Goal: Task Accomplishment & Management: Complete application form

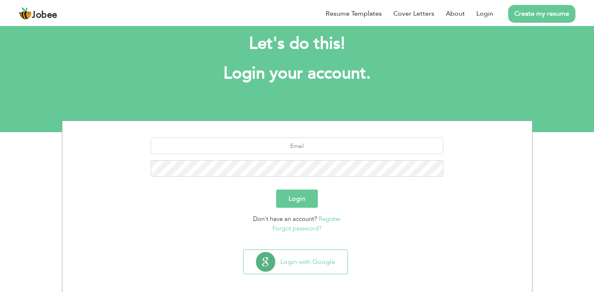
scroll to position [21, 0]
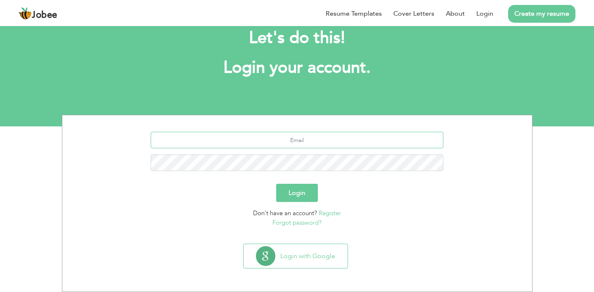
click at [316, 141] on input "text" at bounding box center [297, 140] width 293 height 17
type input "[EMAIL_ADDRESS][DOMAIN_NAME]"
click at [287, 195] on button "Login" at bounding box center [297, 193] width 42 height 18
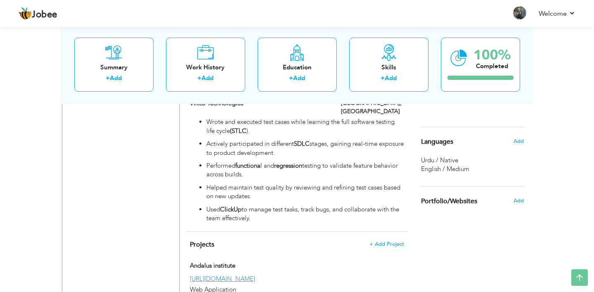
scroll to position [528, 0]
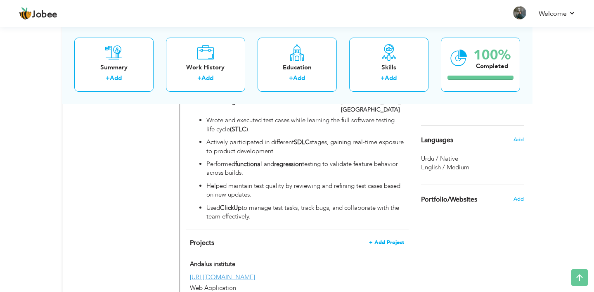
click at [389, 239] on span "+ Add Project" at bounding box center [386, 242] width 35 height 6
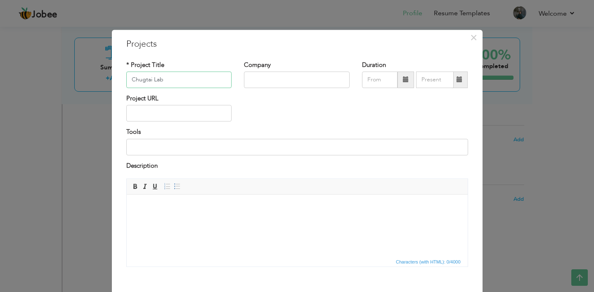
type input "Chugtai Lab"
click at [270, 149] on input at bounding box center [297, 147] width 342 height 17
click at [215, 113] on input "text" at bounding box center [179, 113] width 106 height 17
paste input "[URL][DOMAIN_NAME][PERSON_NAME]"
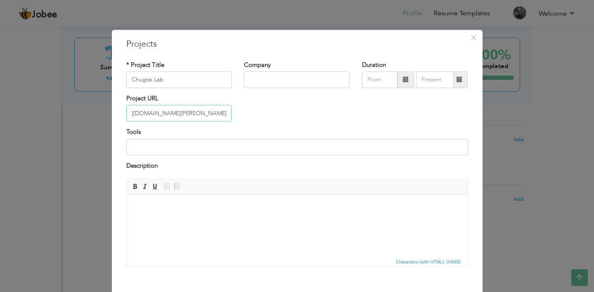
type input "[URL][DOMAIN_NAME][PERSON_NAME]"
click at [214, 214] on html at bounding box center [296, 206] width 341 height 25
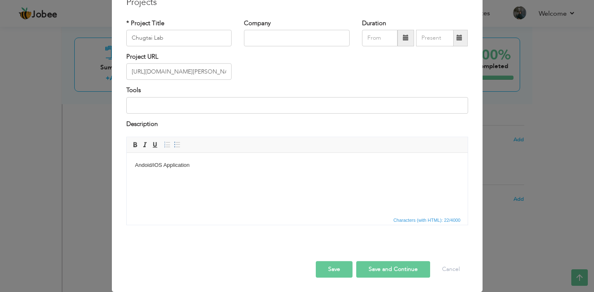
click at [325, 269] on button "Save" at bounding box center [334, 269] width 37 height 17
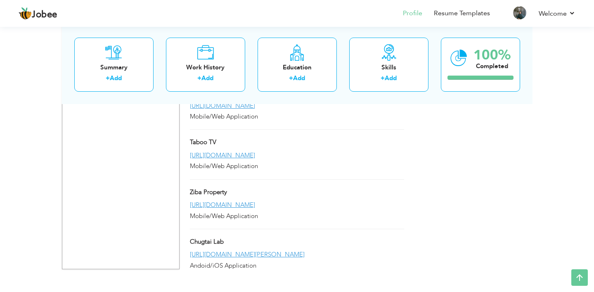
scroll to position [1046, 0]
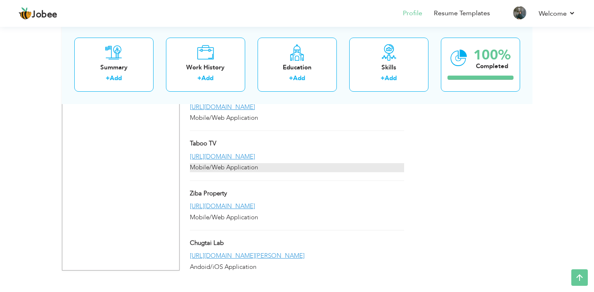
drag, startPoint x: 343, startPoint y: 219, endPoint x: 343, endPoint y: 147, distance: 71.4
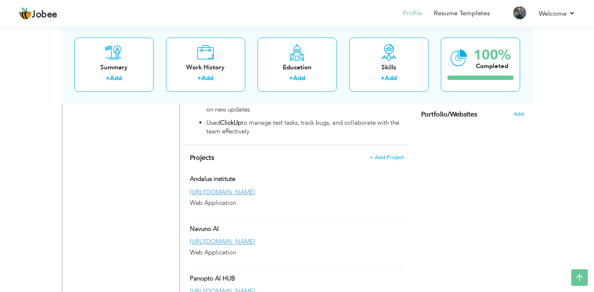
scroll to position [572, 0]
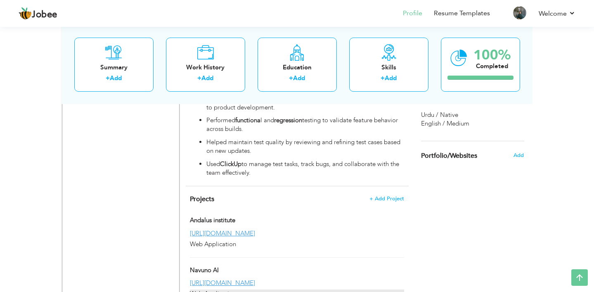
drag, startPoint x: 334, startPoint y: 194, endPoint x: 343, endPoint y: 274, distance: 80.9
drag, startPoint x: 327, startPoint y: 208, endPoint x: 338, endPoint y: 287, distance: 79.9
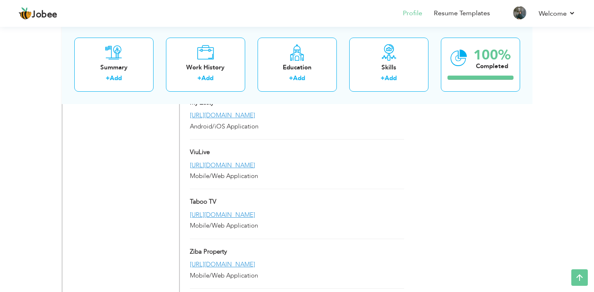
scroll to position [1047, 0]
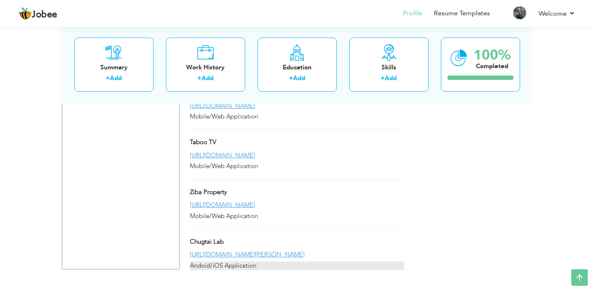
click at [270, 261] on div "Andoid/iOS Application" at bounding box center [297, 265] width 214 height 9
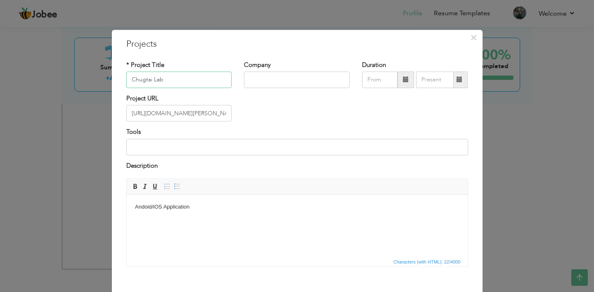
scroll to position [42, 0]
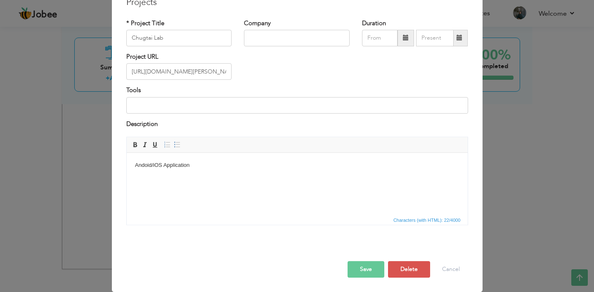
click at [491, 225] on div "× Projects * Project Title Chugtai Lab Company Duration Project URL Tools" at bounding box center [297, 146] width 594 height 292
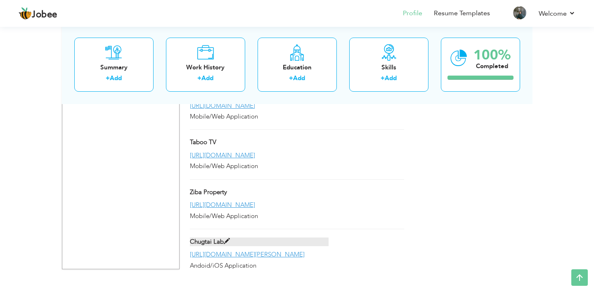
click at [299, 237] on label "Chugtai Lab" at bounding box center [259, 241] width 139 height 9
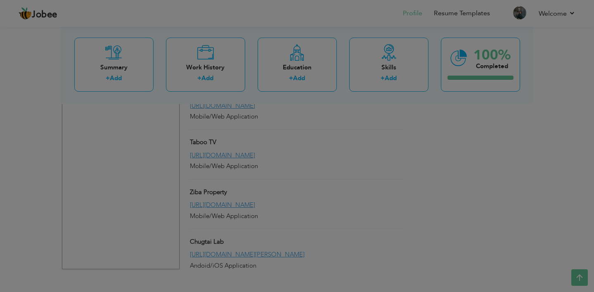
scroll to position [0, 0]
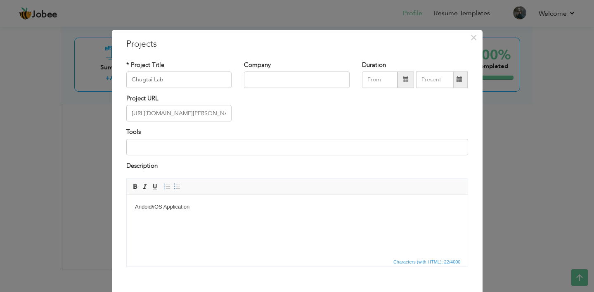
click at [516, 202] on div "× Projects * Project Title Chugtai Lab Company Duration Project URL Tools" at bounding box center [297, 146] width 594 height 292
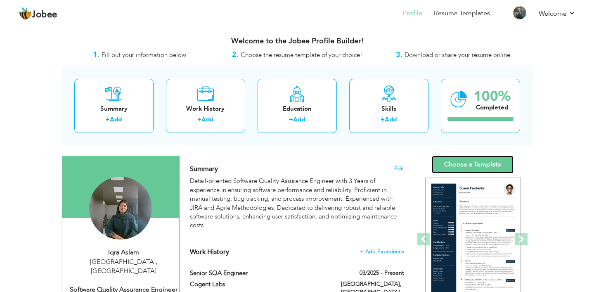
click at [471, 164] on link "Choose a Template" at bounding box center [473, 165] width 82 height 18
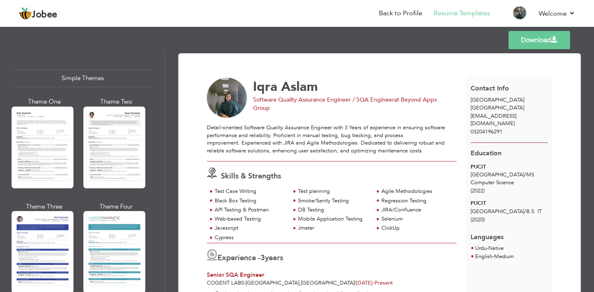
scroll to position [1437, 0]
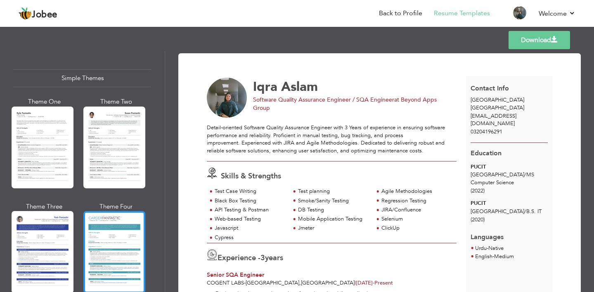
click at [109, 213] on div at bounding box center [114, 252] width 62 height 82
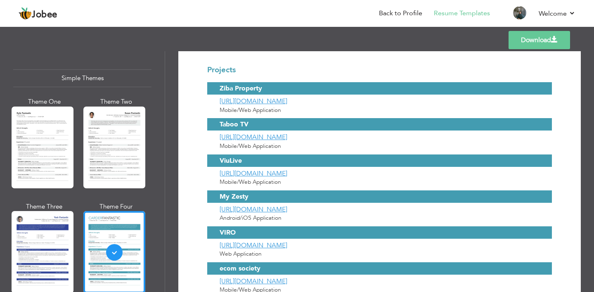
scroll to position [410, 0]
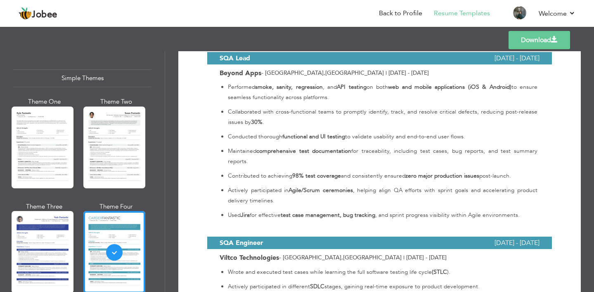
click at [549, 44] on link "Download" at bounding box center [540, 40] width 62 height 18
click at [589, 59] on div "Download Iqra Aslam [GEOGRAPHIC_DATA] , [GEOGRAPHIC_DATA] [EMAIL_ADDRESS][DOMAI…" at bounding box center [379, 171] width 429 height 241
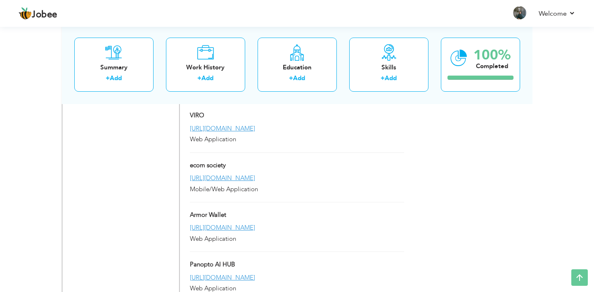
scroll to position [873, 0]
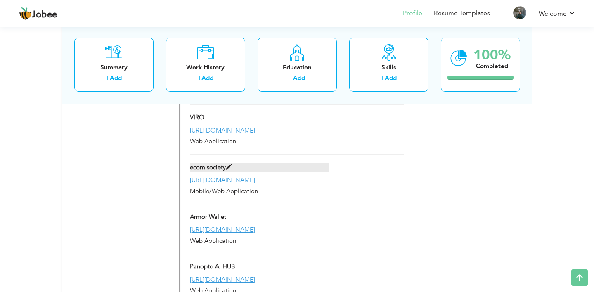
click at [228, 164] on span at bounding box center [229, 167] width 6 height 6
type input "ecom society"
type input "[URL][DOMAIN_NAME]"
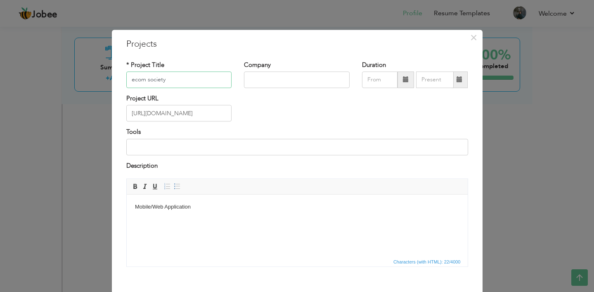
click at [134, 80] on input "ecom society" at bounding box center [179, 79] width 106 height 17
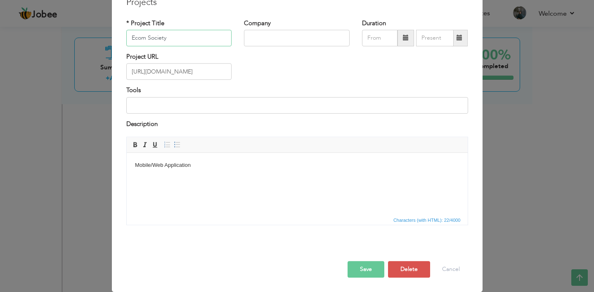
type input "Ecom Society"
click at [365, 270] on button "Save" at bounding box center [366, 269] width 37 height 17
